Goal: Transaction & Acquisition: Book appointment/travel/reservation

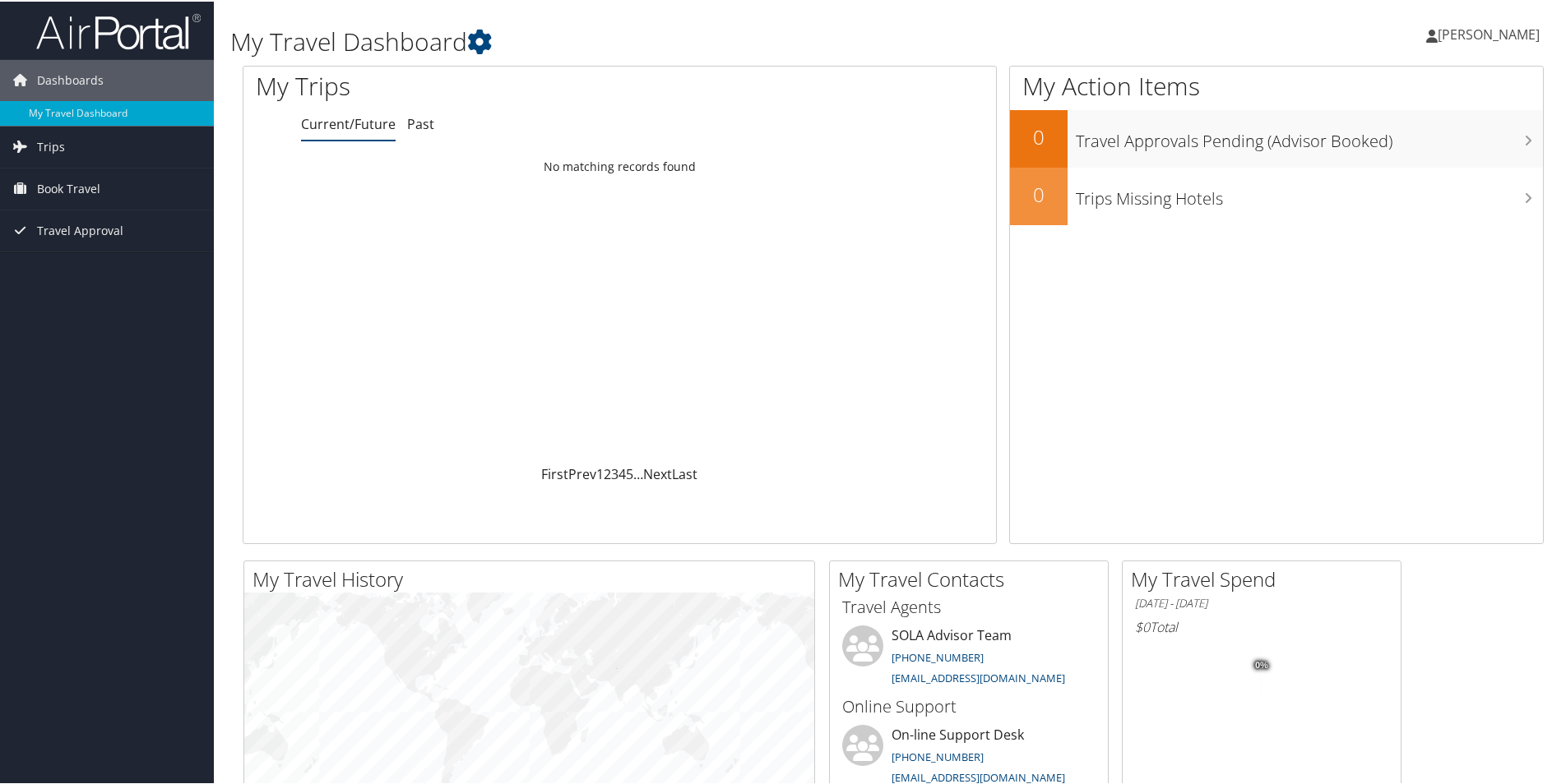
click at [1471, 30] on span "[PERSON_NAME]" at bounding box center [1488, 33] width 102 height 18
click at [46, 144] on span "Trips" at bounding box center [51, 146] width 28 height 41
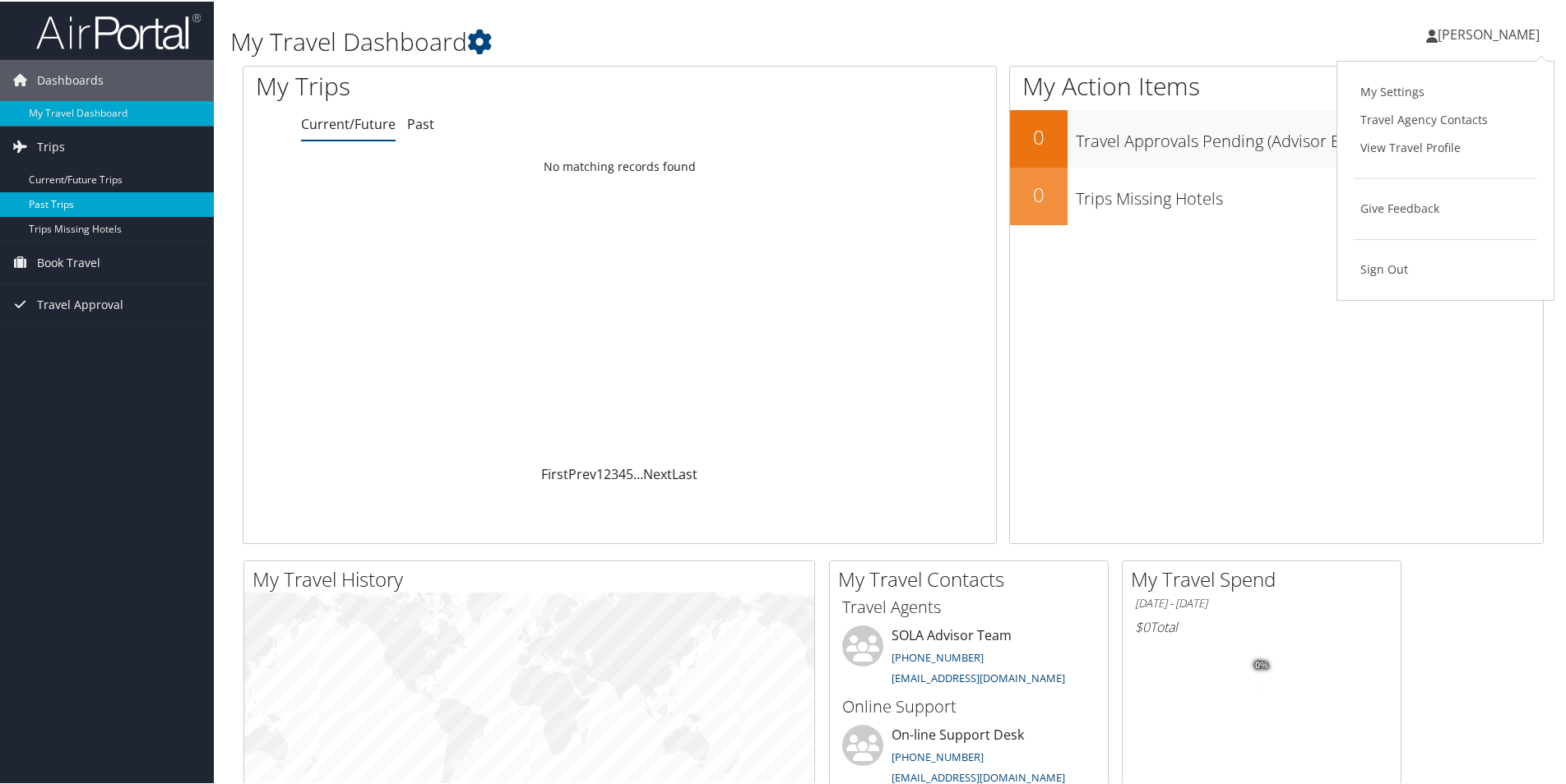
click at [50, 202] on link "Past Trips" at bounding box center [106, 203] width 214 height 25
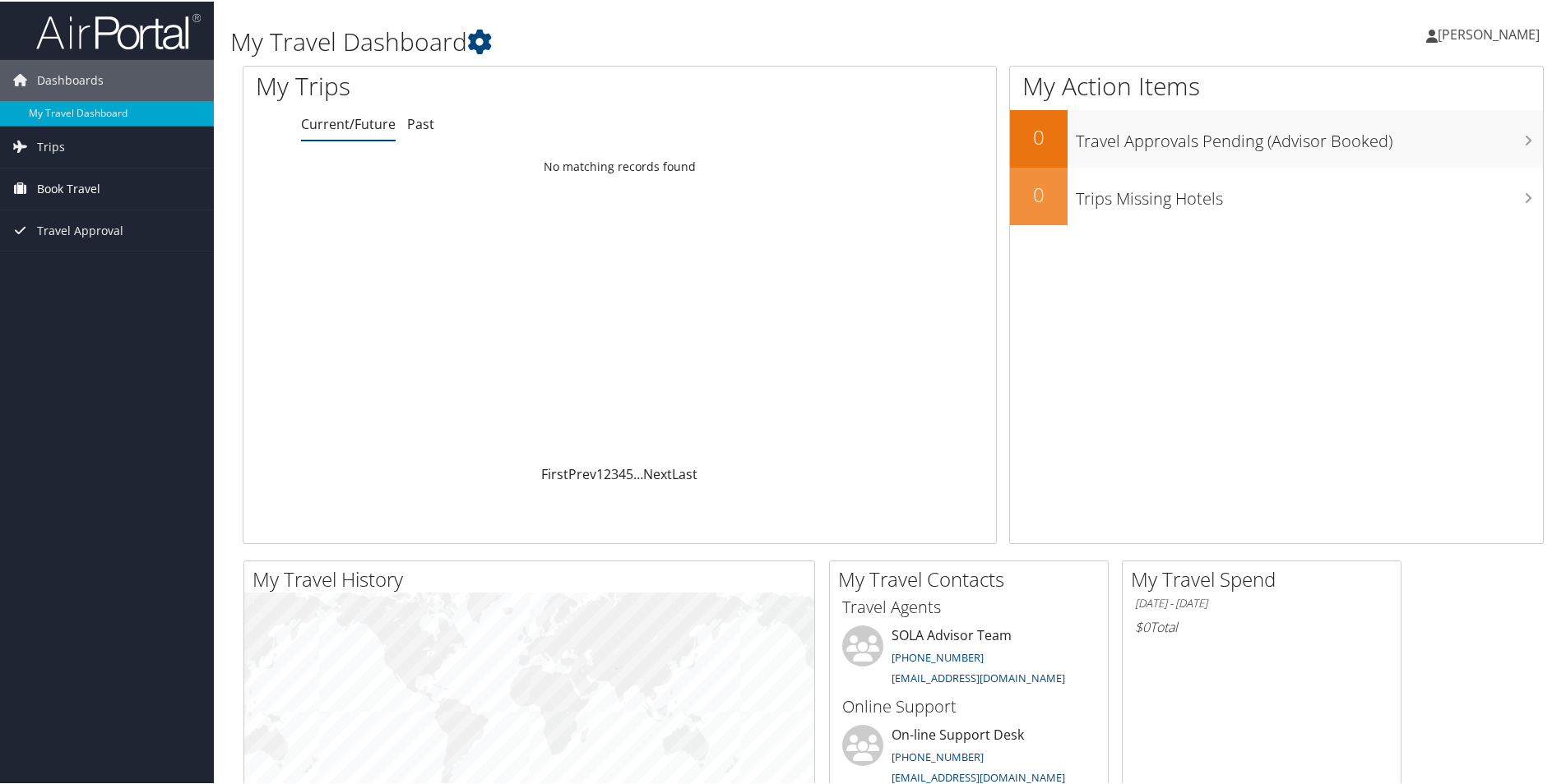
click at [74, 184] on span "Book Travel" at bounding box center [69, 187] width 63 height 41
click at [58, 247] on link "Book/Manage Online Trips" at bounding box center [106, 245] width 214 height 25
